Goal: Information Seeking & Learning: Learn about a topic

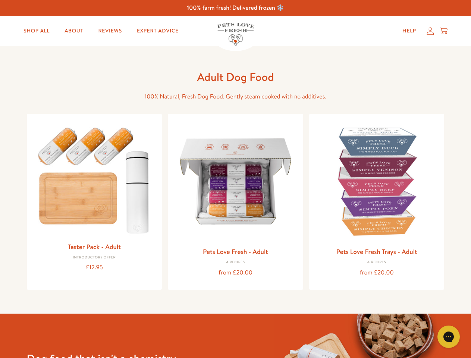
click at [449, 337] on icon "Gorgias live chat" at bounding box center [448, 336] width 7 height 7
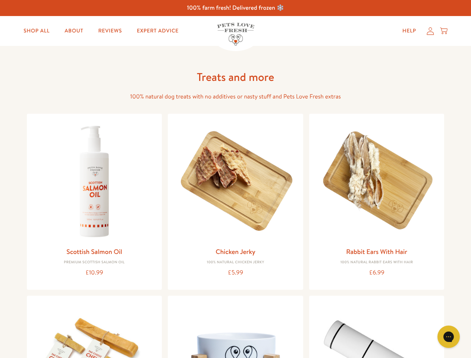
click at [449, 337] on icon "Gorgias live chat" at bounding box center [448, 336] width 7 height 7
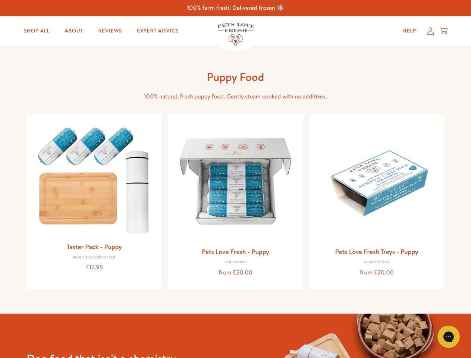
click at [449, 337] on icon "Gorgias live chat" at bounding box center [448, 336] width 7 height 7
